Goal: Information Seeking & Learning: Learn about a topic

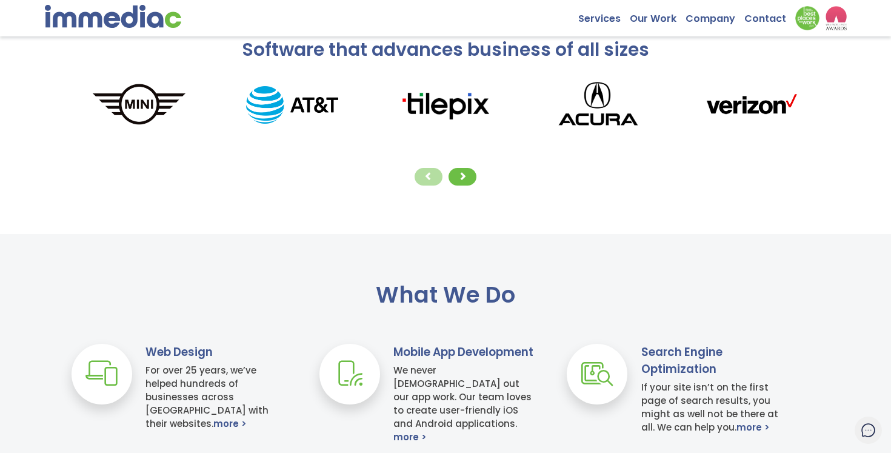
scroll to position [114, 0]
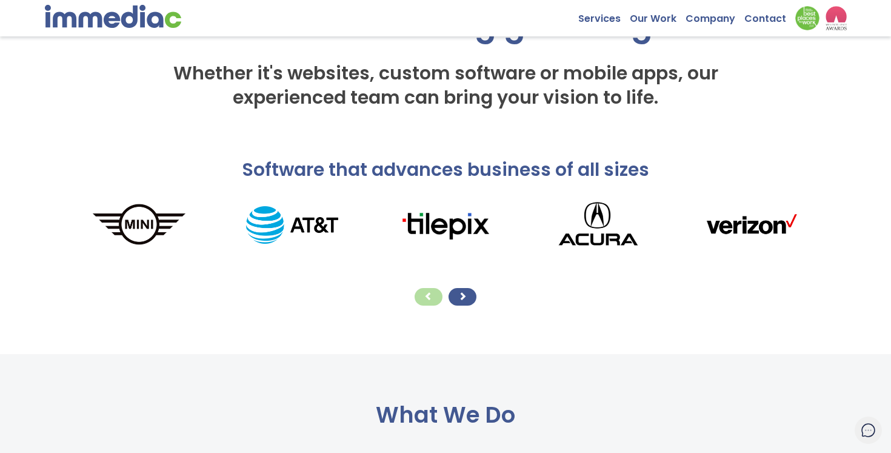
click at [455, 300] on div at bounding box center [462, 297] width 28 height 18
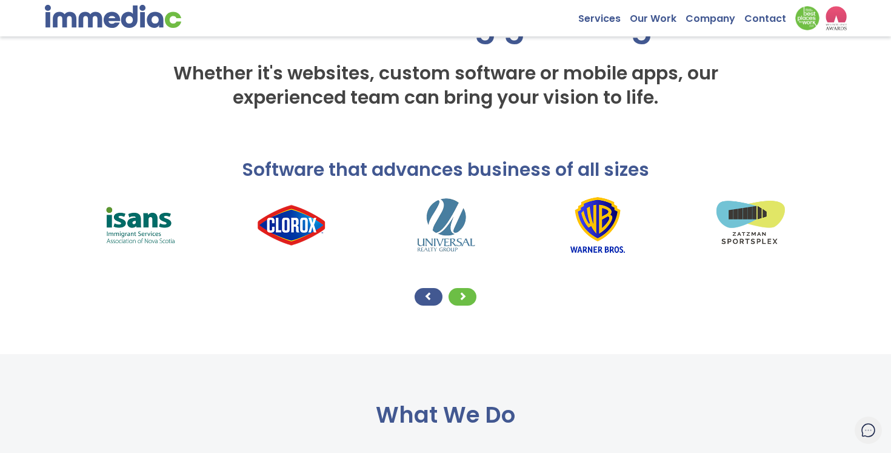
click at [436, 294] on div at bounding box center [428, 297] width 28 height 18
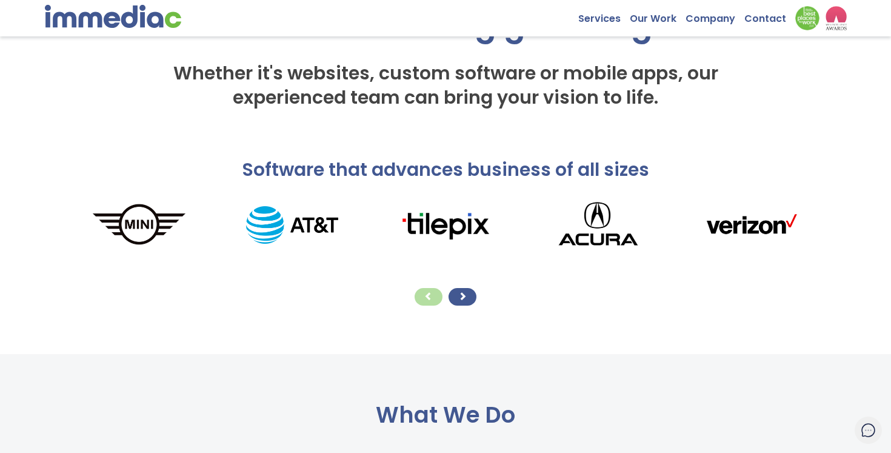
click at [465, 299] on span at bounding box center [462, 295] width 8 height 8
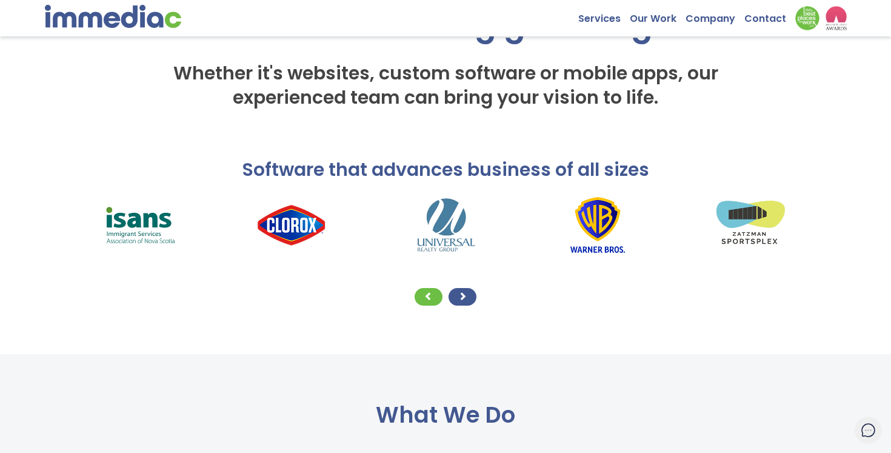
click at [465, 299] on span at bounding box center [462, 295] width 8 height 8
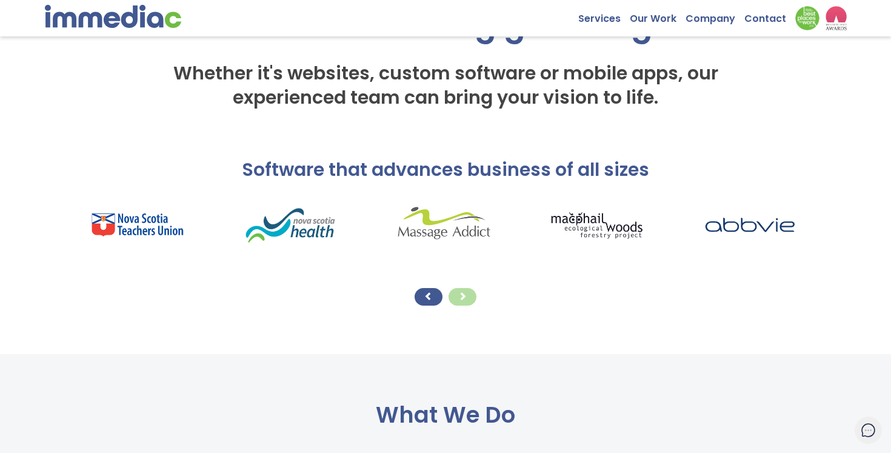
click at [424, 297] on div at bounding box center [428, 297] width 28 height 18
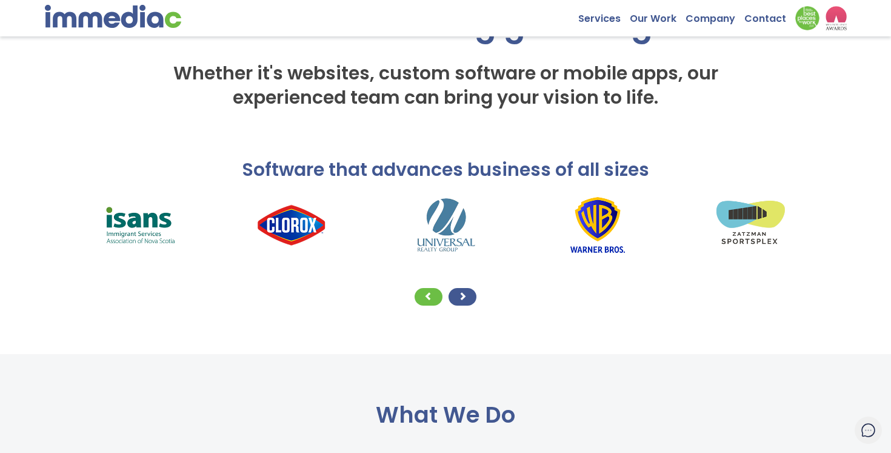
click at [467, 295] on div at bounding box center [462, 297] width 28 height 18
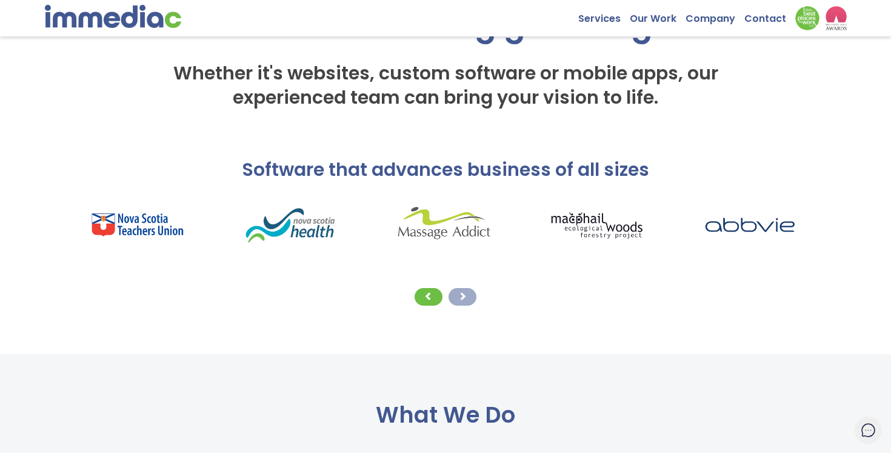
click at [467, 295] on div at bounding box center [462, 297] width 28 height 18
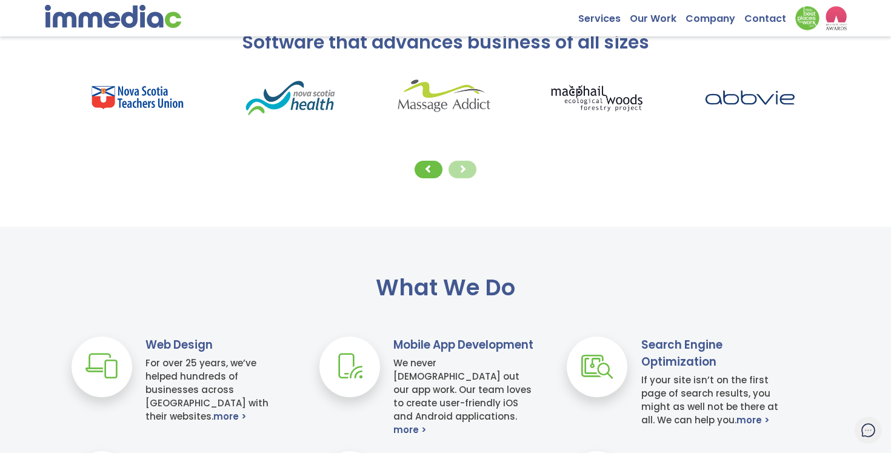
scroll to position [0, 0]
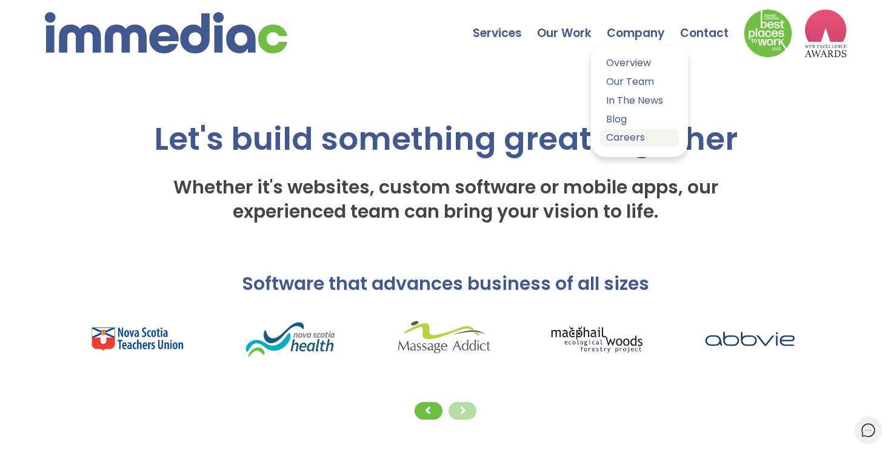
click at [637, 136] on link "Careers" at bounding box center [639, 138] width 79 height 18
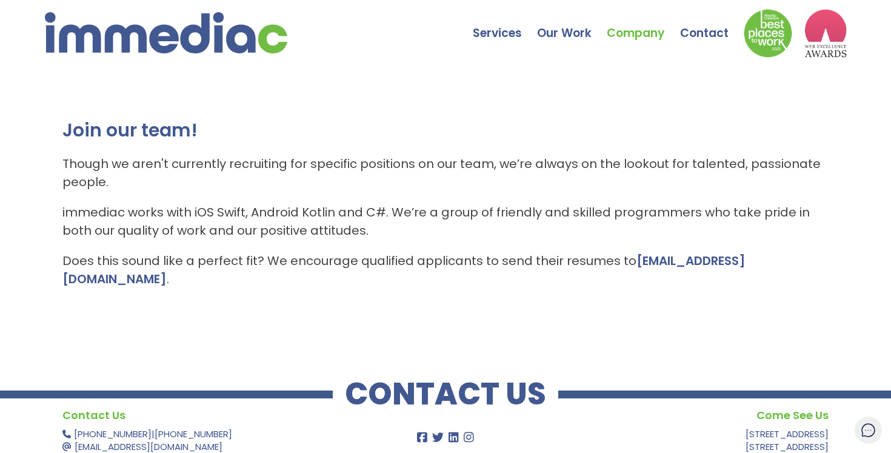
drag, startPoint x: 102, startPoint y: 148, endPoint x: 720, endPoint y: 296, distance: 634.9
click at [720, 296] on div "Join our team! Though we aren't currently recruiting for specific positions on …" at bounding box center [445, 209] width 891 height 273
click at [365, 270] on div "Join our team! Though we aren't currently recruiting for specific positions on …" at bounding box center [445, 209] width 891 height 273
drag, startPoint x: 59, startPoint y: 130, endPoint x: 128, endPoint y: 293, distance: 176.8
click at [130, 293] on div "Join our team! Though we aren't currently recruiting for specific positions on …" at bounding box center [445, 209] width 891 height 273
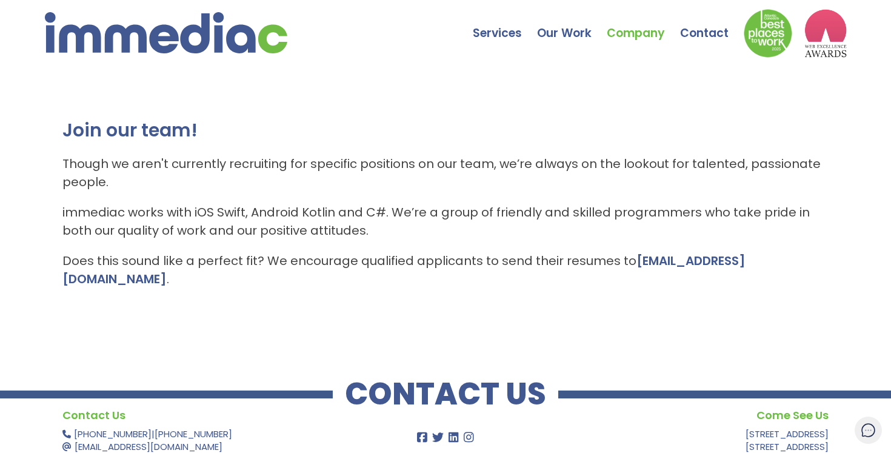
click at [128, 293] on div "Join our team! Though we aren't currently recruiting for specific positions on …" at bounding box center [445, 209] width 891 height 273
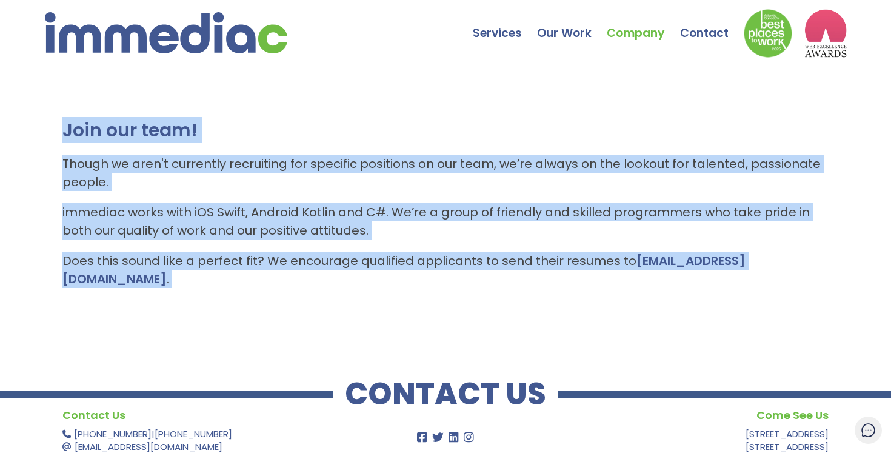
drag, startPoint x: 65, startPoint y: 127, endPoint x: 128, endPoint y: 341, distance: 223.0
click at [128, 341] on div "Join our team! Though we aren't currently recruiting for specific positions on …" at bounding box center [445, 297] width 891 height 448
copy div "Join our team! Though we aren't currently recruiting for specific positions on …"
